Goal: Task Accomplishment & Management: Manage account settings

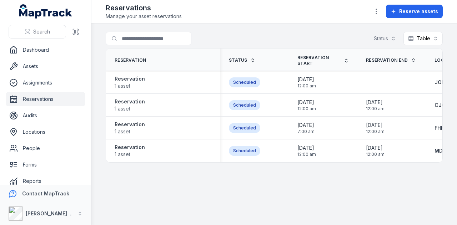
scroll to position [0, 129]
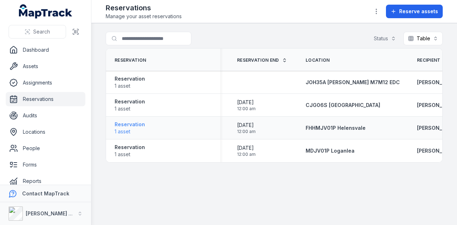
click at [132, 123] on strong "Reservation" at bounding box center [130, 124] width 30 height 7
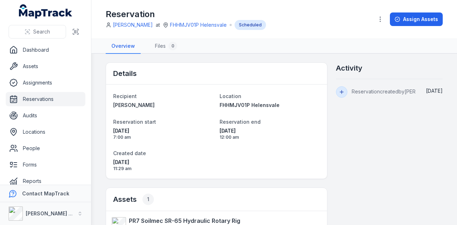
scroll to position [112, 0]
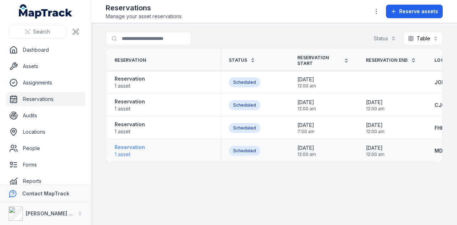
click at [136, 146] on strong "Reservation" at bounding box center [130, 147] width 30 height 7
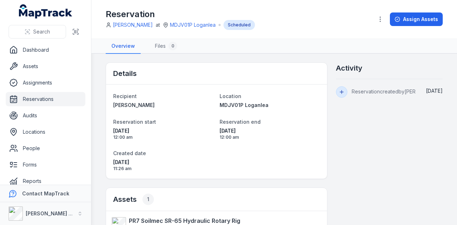
scroll to position [58, 0]
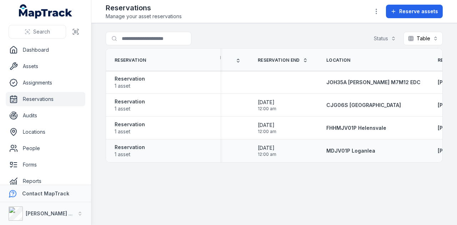
scroll to position [0, 109]
click at [134, 146] on strong "Reservation" at bounding box center [130, 147] width 30 height 7
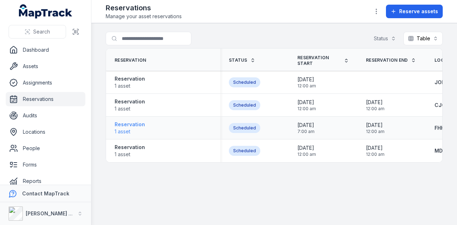
click at [136, 123] on strong "Reservation" at bounding box center [130, 124] width 30 height 7
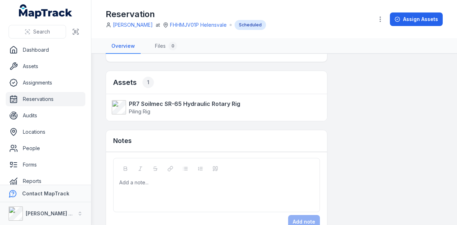
scroll to position [118, 0]
click at [63, 70] on link "Assets" at bounding box center [46, 66] width 80 height 14
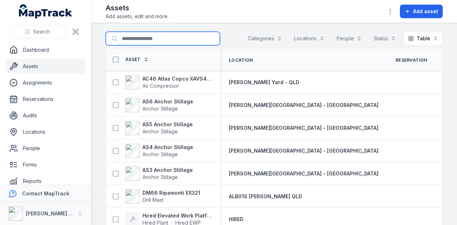
click at [177, 39] on input "Search for assets" at bounding box center [163, 39] width 114 height 14
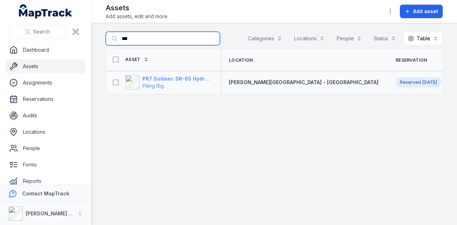
type input "***"
click at [187, 76] on strong "PR7 Soilmec SR-65 Hydraulic Rotary Rig" at bounding box center [177, 78] width 69 height 7
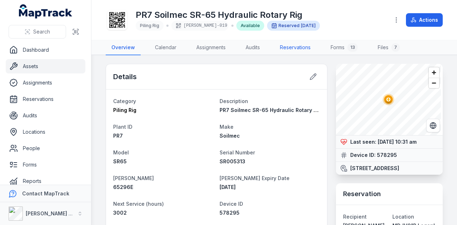
click at [304, 48] on link "Reservations" at bounding box center [295, 47] width 42 height 15
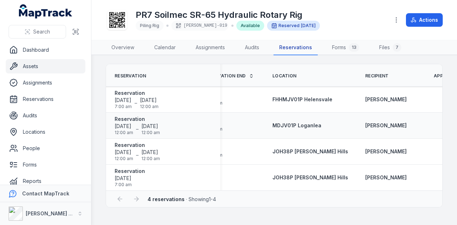
scroll to position [0, 163]
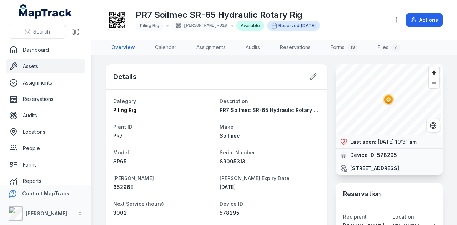
click at [46, 64] on link "Assets" at bounding box center [46, 66] width 80 height 14
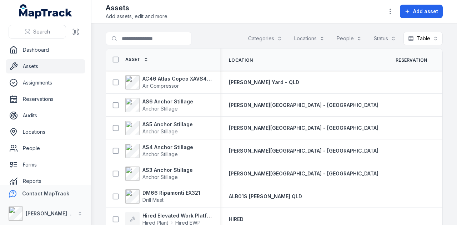
scroll to position [40, 0]
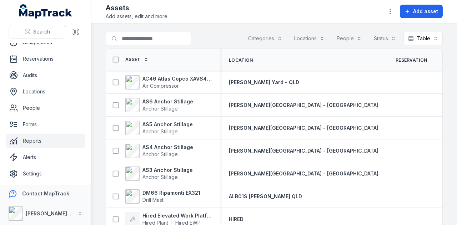
click at [54, 138] on link "Reports" at bounding box center [46, 141] width 80 height 14
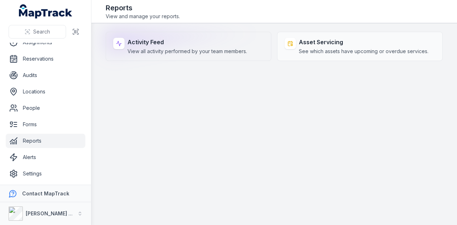
click at [184, 48] on span "View all activity performed by your team members." at bounding box center [188, 51] width 120 height 7
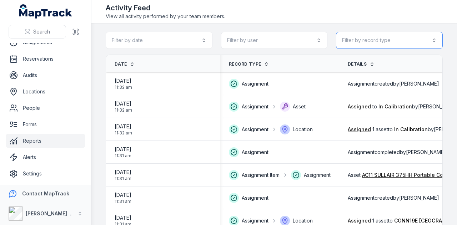
click at [361, 33] on button "Filter by record type" at bounding box center [389, 40] width 107 height 17
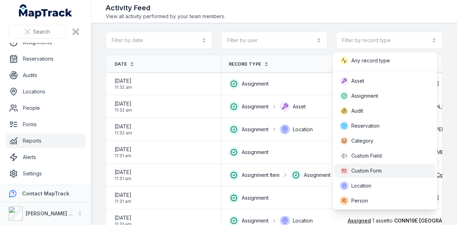
click at [377, 167] on div "Custom Form" at bounding box center [361, 171] width 42 height 9
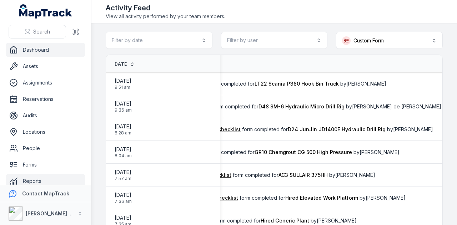
click at [40, 47] on link "Dashboard" at bounding box center [46, 50] width 80 height 14
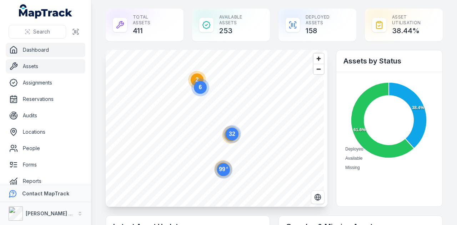
click at [66, 63] on link "Assets" at bounding box center [46, 66] width 80 height 14
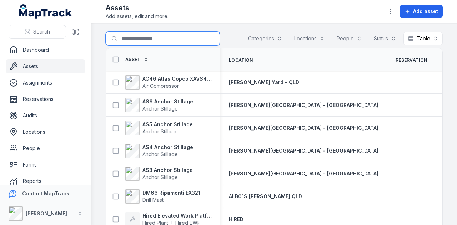
click at [174, 38] on input "Search for assets" at bounding box center [163, 39] width 114 height 14
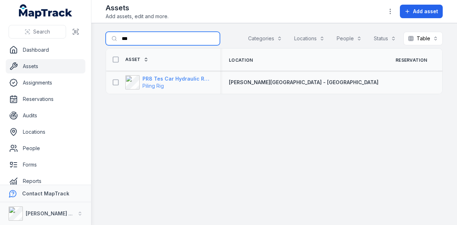
type input "***"
click at [178, 79] on strong "PR8 Tes Car Hydraulic Rotary Rig" at bounding box center [177, 78] width 69 height 7
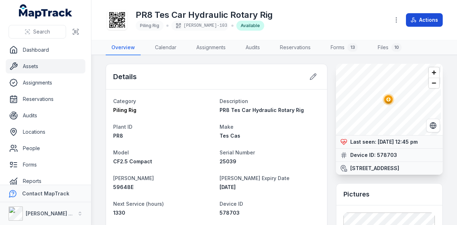
click at [426, 19] on button "Actions" at bounding box center [424, 20] width 37 height 14
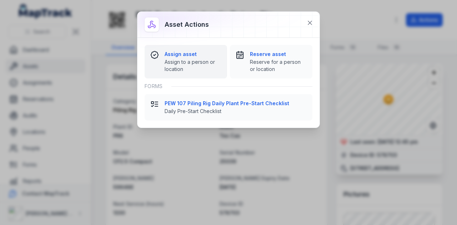
click at [193, 59] on span "Assign to a person or location" at bounding box center [193, 66] width 57 height 14
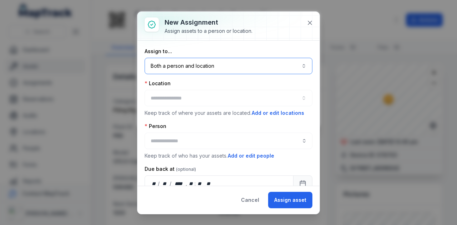
click at [201, 65] on button "Both a person and location ****" at bounding box center [229, 66] width 168 height 16
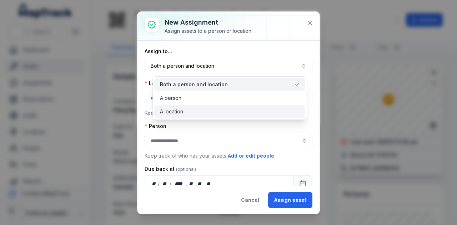
click at [197, 110] on div "A location" at bounding box center [230, 111] width 140 height 7
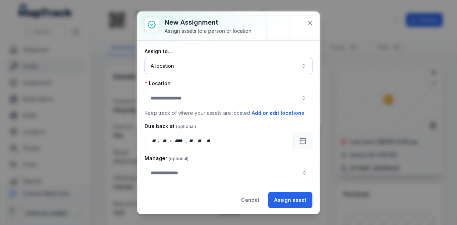
click at [189, 95] on button "button" at bounding box center [229, 98] width 168 height 16
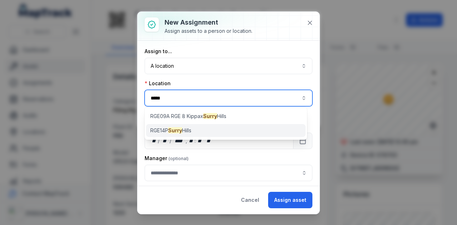
type input "*****"
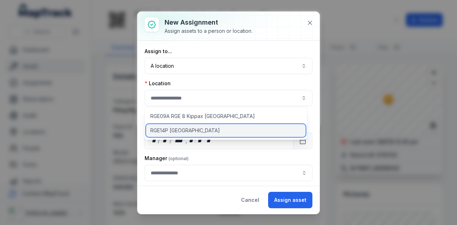
click at [184, 131] on span "RGE14P [GEOGRAPHIC_DATA]" at bounding box center [185, 130] width 70 height 7
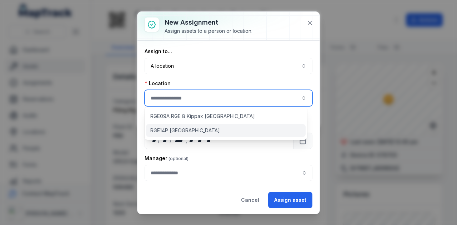
type input "**********"
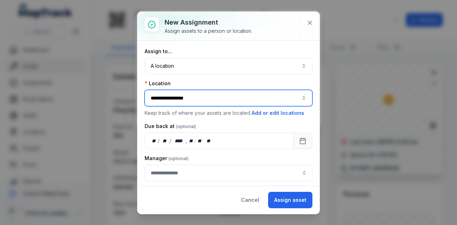
scroll to position [15, 0]
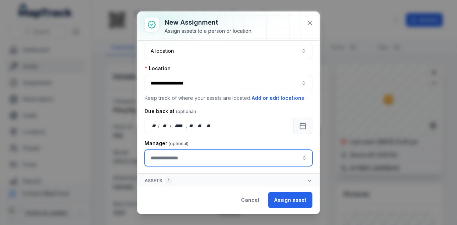
click at [246, 153] on input "assignment-add:cf[907ad3fd-eed4-49d8-ad84-d22efbadc5a5]-label" at bounding box center [229, 158] width 168 height 16
click at [205, 105] on div "[PERSON_NAME]" at bounding box center [226, 102] width 148 height 7
type input "**********"
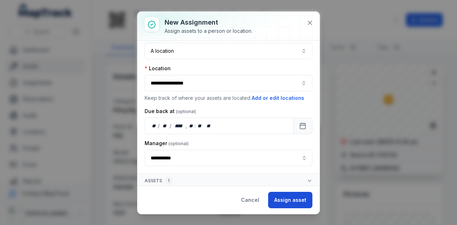
click at [294, 196] on button "Assign asset" at bounding box center [290, 200] width 44 height 16
